Goal: Task Accomplishment & Management: Use online tool/utility

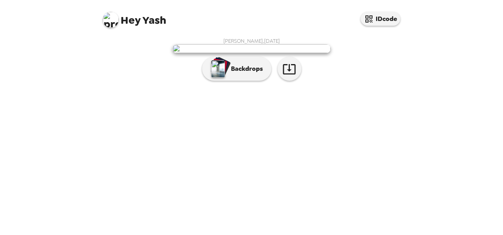
scroll to position [51, 0]
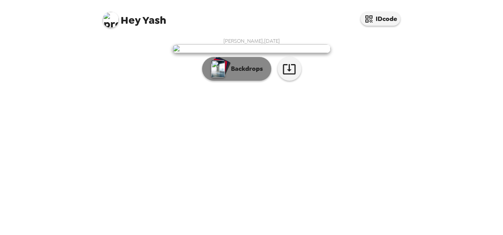
click at [257, 74] on p "Backdrops" at bounding box center [245, 68] width 36 height 9
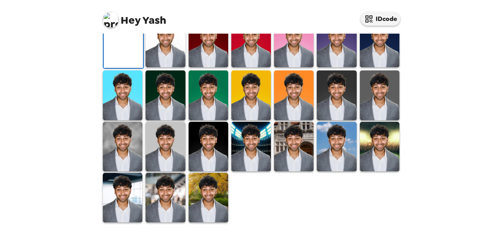
scroll to position [145, 0]
click at [178, 10] on icon "button" at bounding box center [178, 4] width 9 height 9
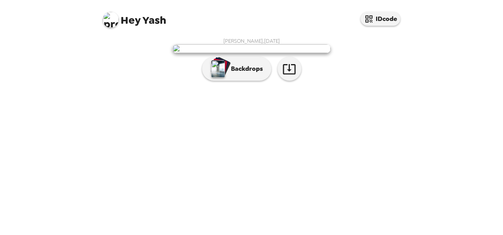
scroll to position [51, 0]
click at [288, 76] on icon "button" at bounding box center [289, 69] width 14 height 14
click at [371, 16] on icon "button" at bounding box center [368, 18] width 9 height 9
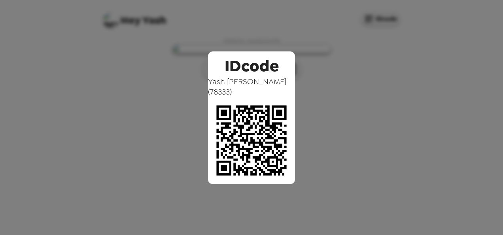
click at [313, 59] on div "IDcode Yash Dalal ( 78333 )" at bounding box center [251, 117] width 503 height 235
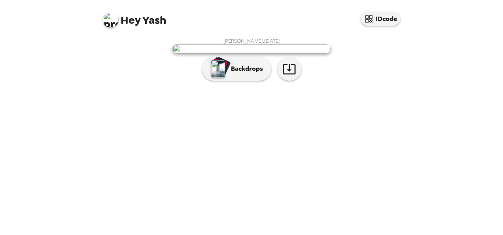
scroll to position [51, 0]
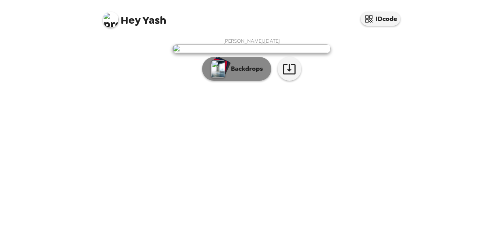
click at [264, 81] on button "Backdrops" at bounding box center [236, 69] width 69 height 24
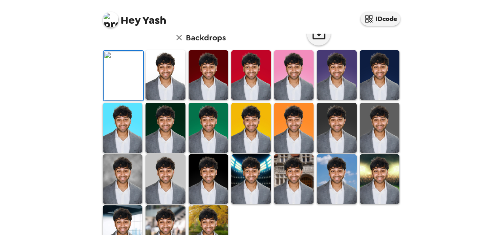
scroll to position [28, 0]
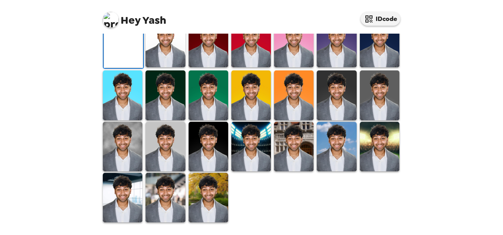
click at [178, 10] on icon "button" at bounding box center [178, 4] width 9 height 9
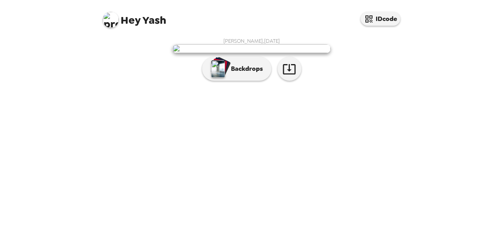
scroll to position [0, 0]
